Goal: Find specific page/section: Find specific page/section

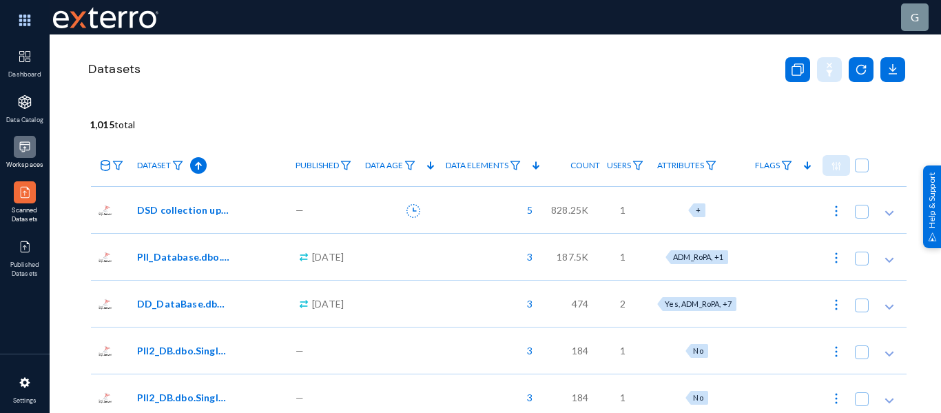
click at [16, 143] on div at bounding box center [25, 147] width 22 height 22
click at [28, 383] on img at bounding box center [25, 383] width 14 height 14
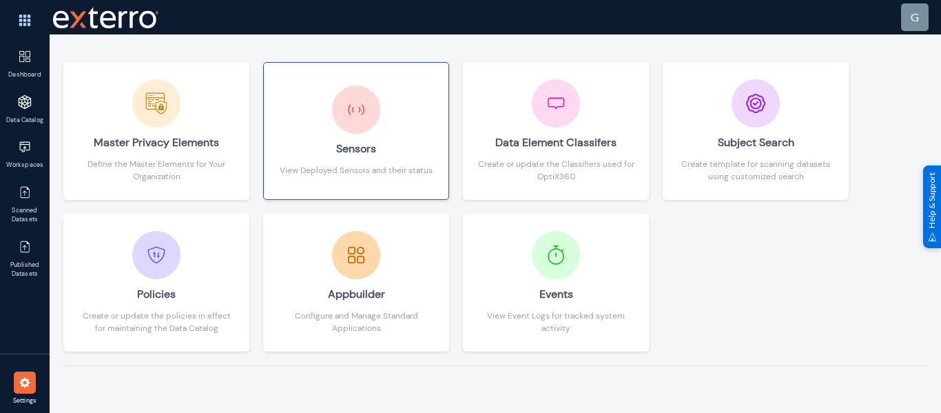
click at [382, 112] on div "Sensors View Deployed Sensors and their status" at bounding box center [356, 130] width 153 height 91
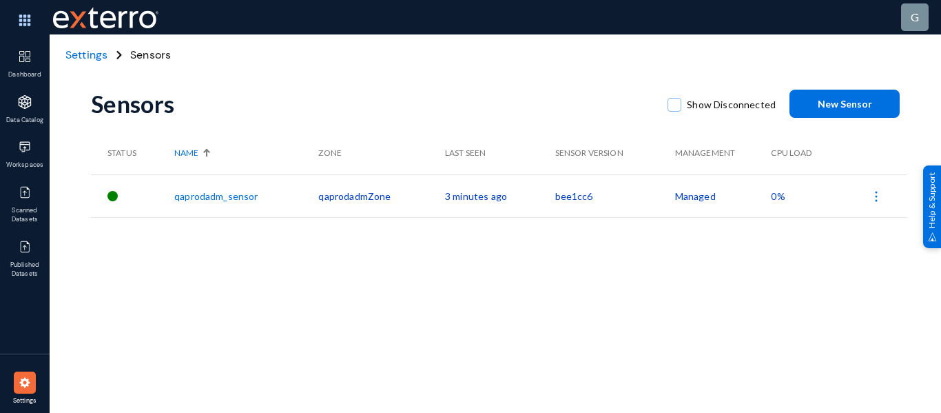
click at [77, 53] on span "Settings" at bounding box center [86, 55] width 42 height 14
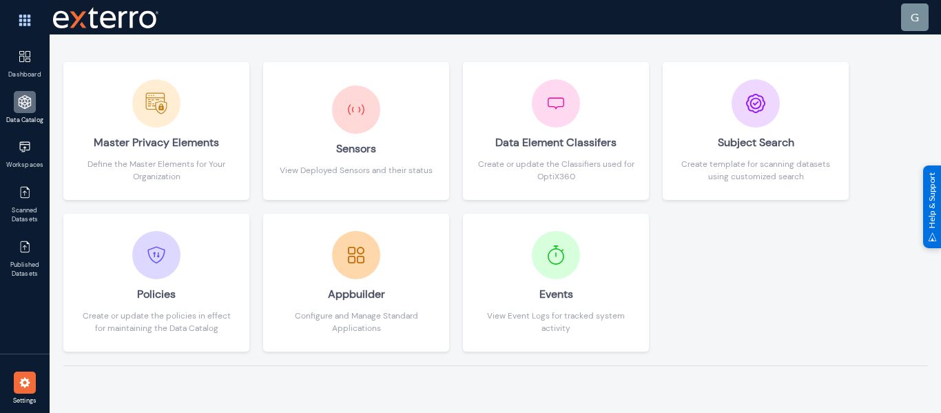
click at [20, 99] on img at bounding box center [25, 102] width 14 height 14
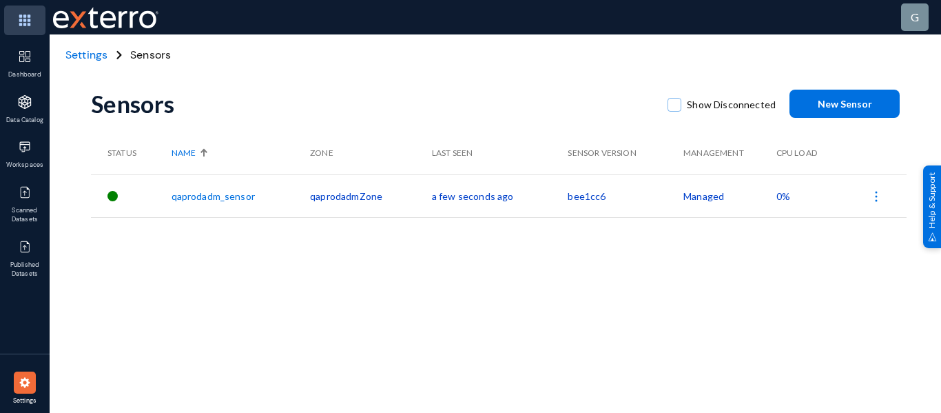
click at [28, 19] on img at bounding box center [24, 21] width 41 height 30
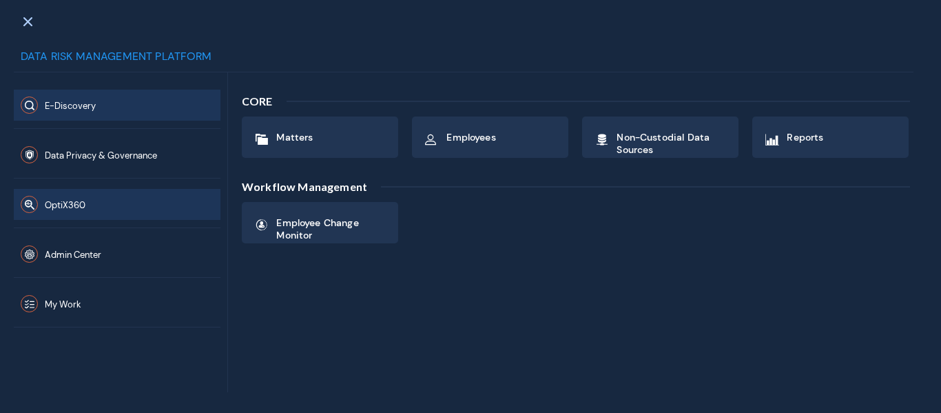
click at [181, 200] on button "OptiX360" at bounding box center [117, 204] width 207 height 31
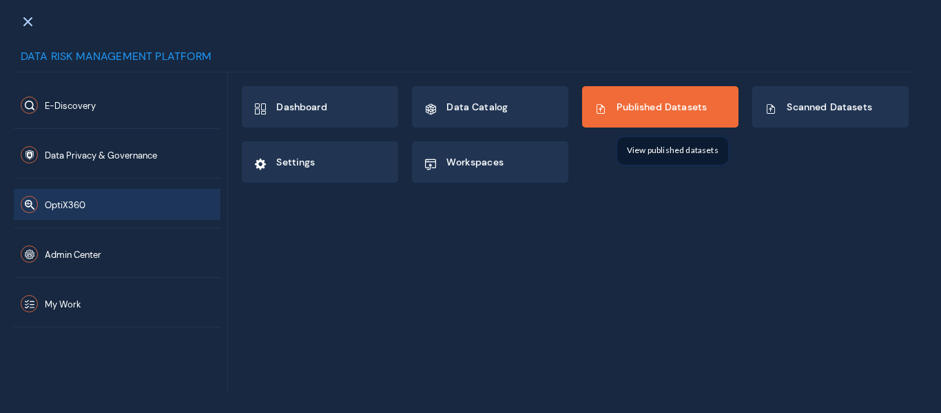
click at [627, 110] on span "Published Datasets" at bounding box center [662, 107] width 90 height 12
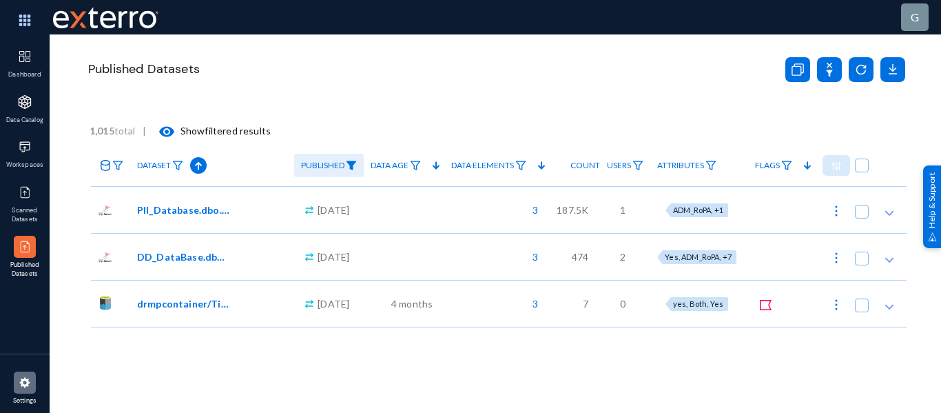
click at [35, 389] on div "Settings" at bounding box center [25, 390] width 50 height 45
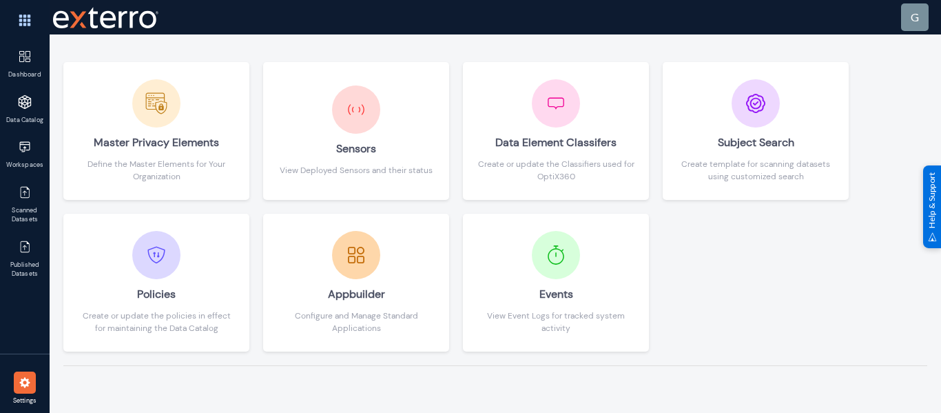
click at [28, 388] on img at bounding box center [25, 383] width 14 height 14
click at [29, 105] on img at bounding box center [25, 102] width 14 height 14
